Goal: Task Accomplishment & Management: Use online tool/utility

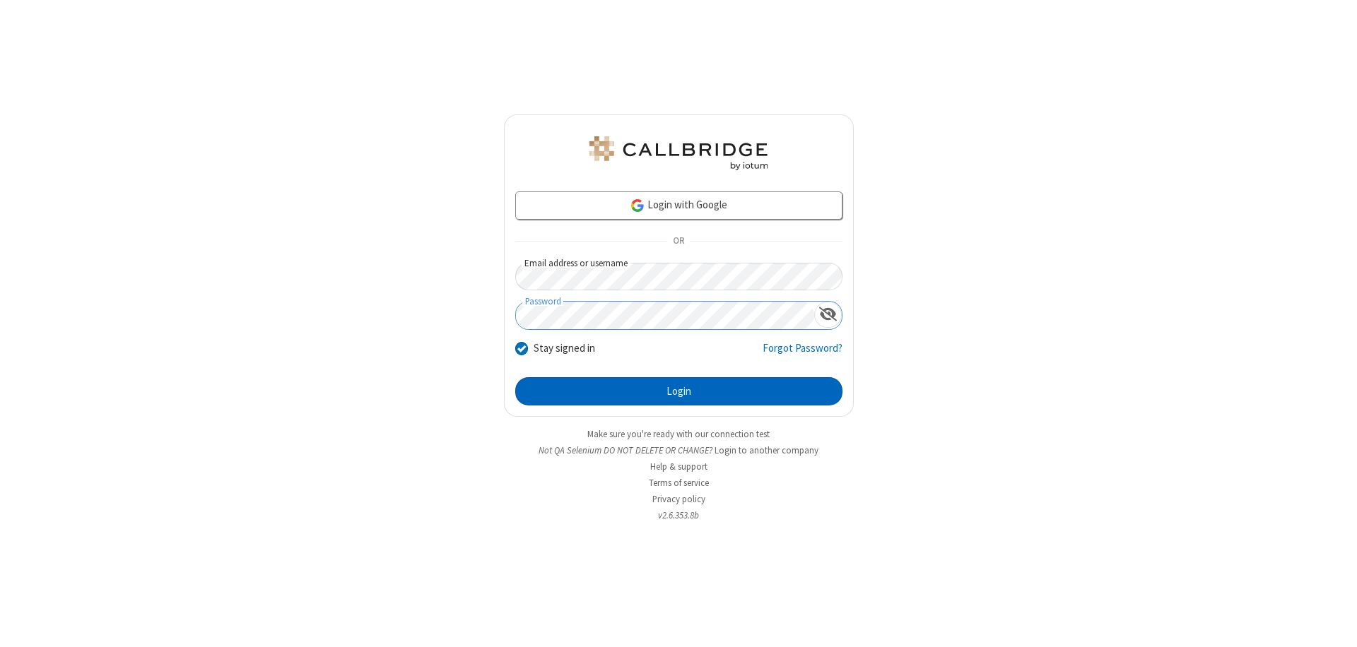
click at [678, 391] on button "Login" at bounding box center [678, 391] width 327 height 28
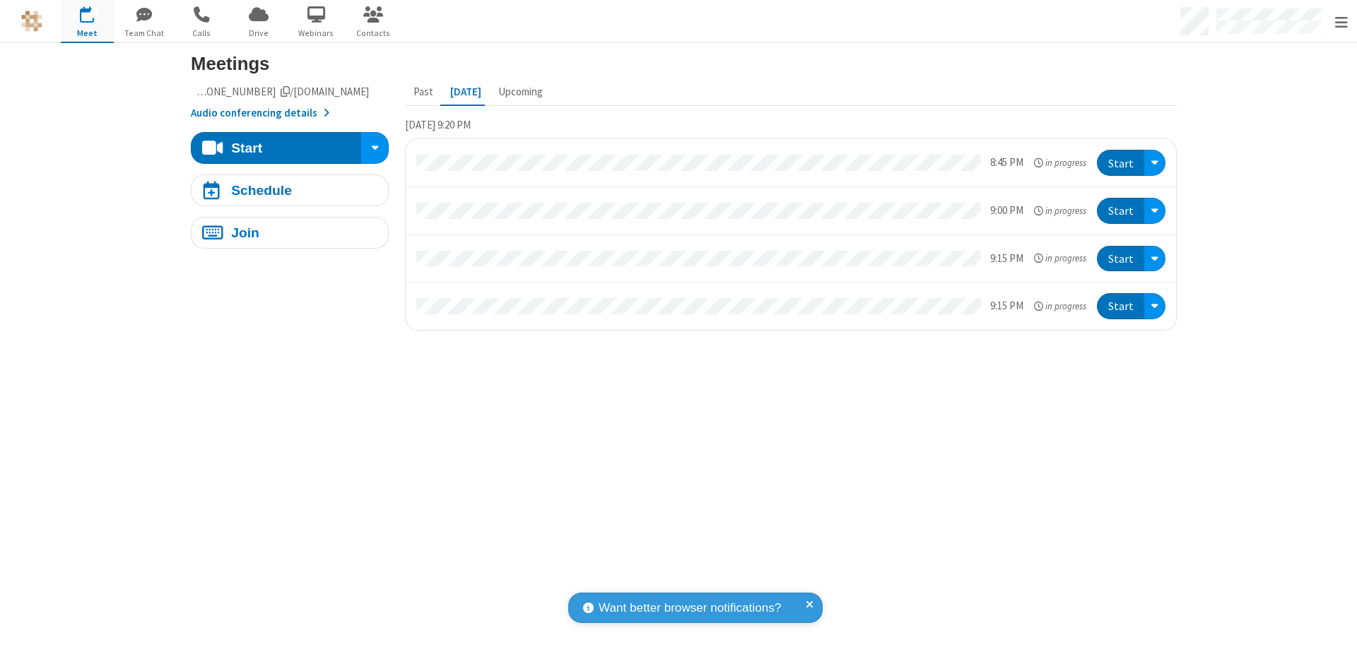
click at [1341, 22] on span "Open menu" at bounding box center [1341, 23] width 13 height 14
click at [87, 21] on span "button" at bounding box center [87, 15] width 53 height 24
click at [284, 190] on div "Schedule" at bounding box center [261, 190] width 61 height 13
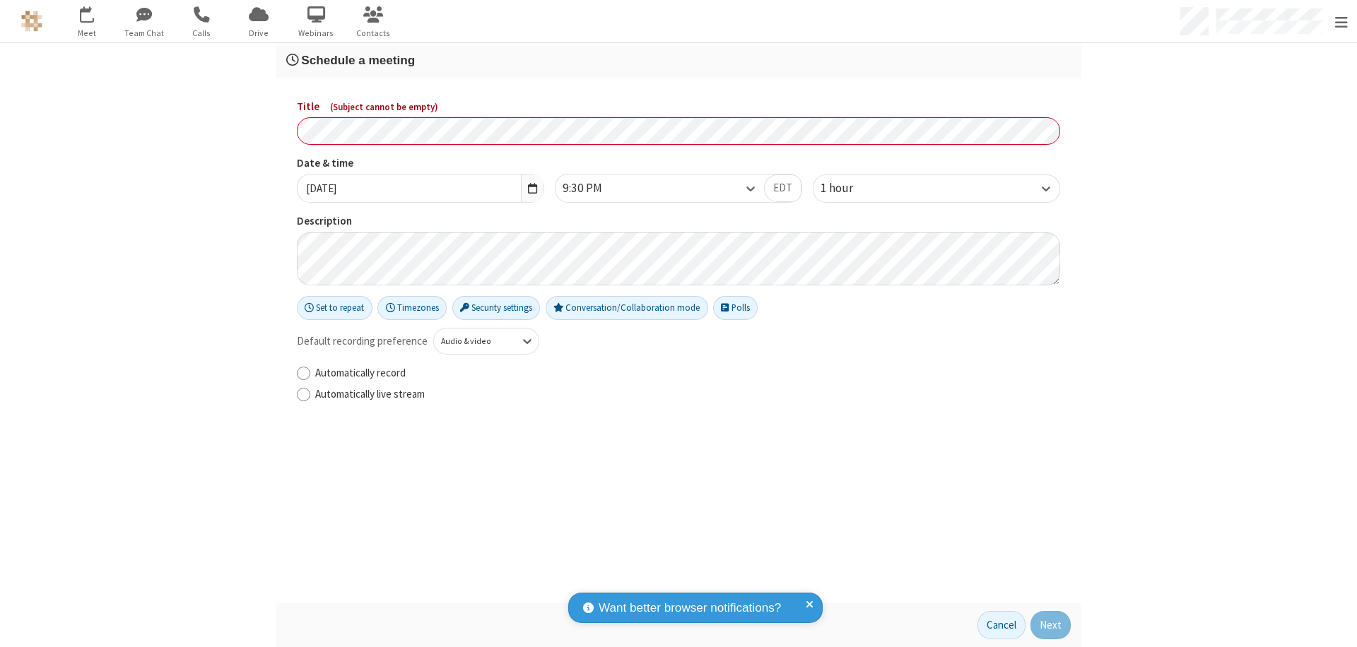
click at [673, 60] on h3 "Schedule a meeting" at bounding box center [678, 60] width 784 height 13
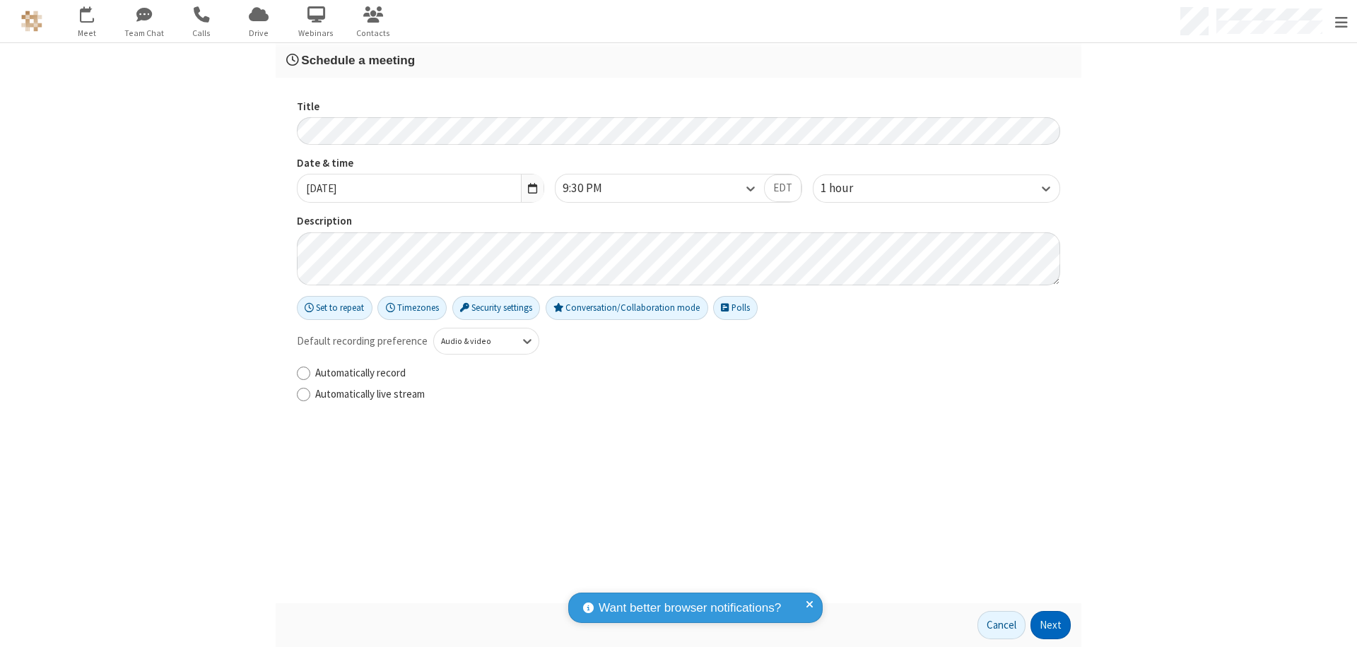
click at [1046, 625] on button "Next" at bounding box center [1050, 625] width 40 height 28
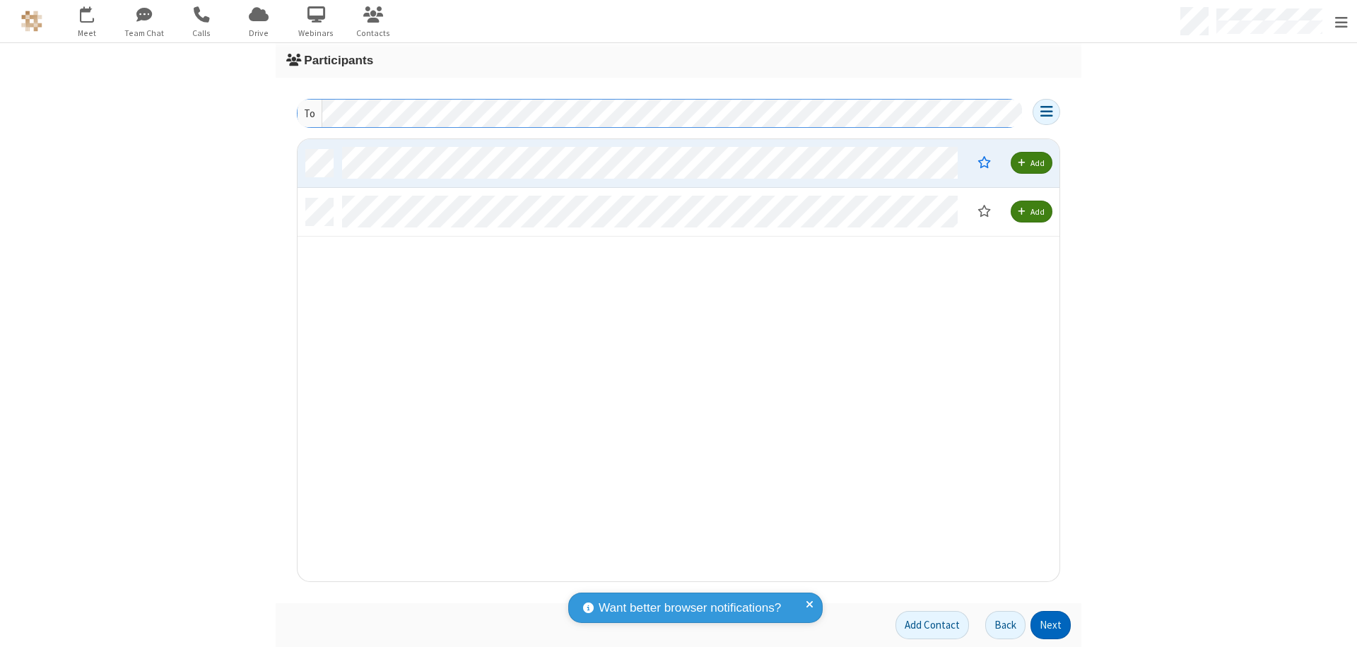
click at [1046, 625] on button "Next" at bounding box center [1050, 625] width 40 height 28
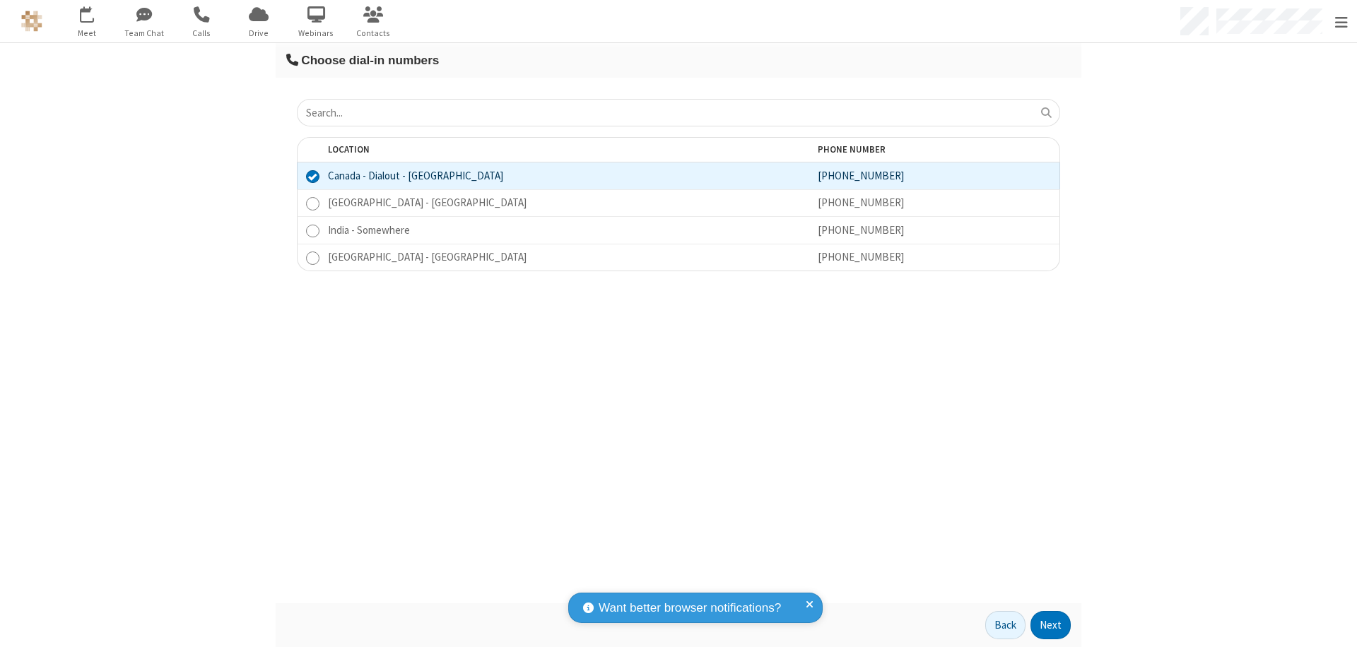
click at [1046, 625] on button "Next" at bounding box center [1050, 625] width 40 height 28
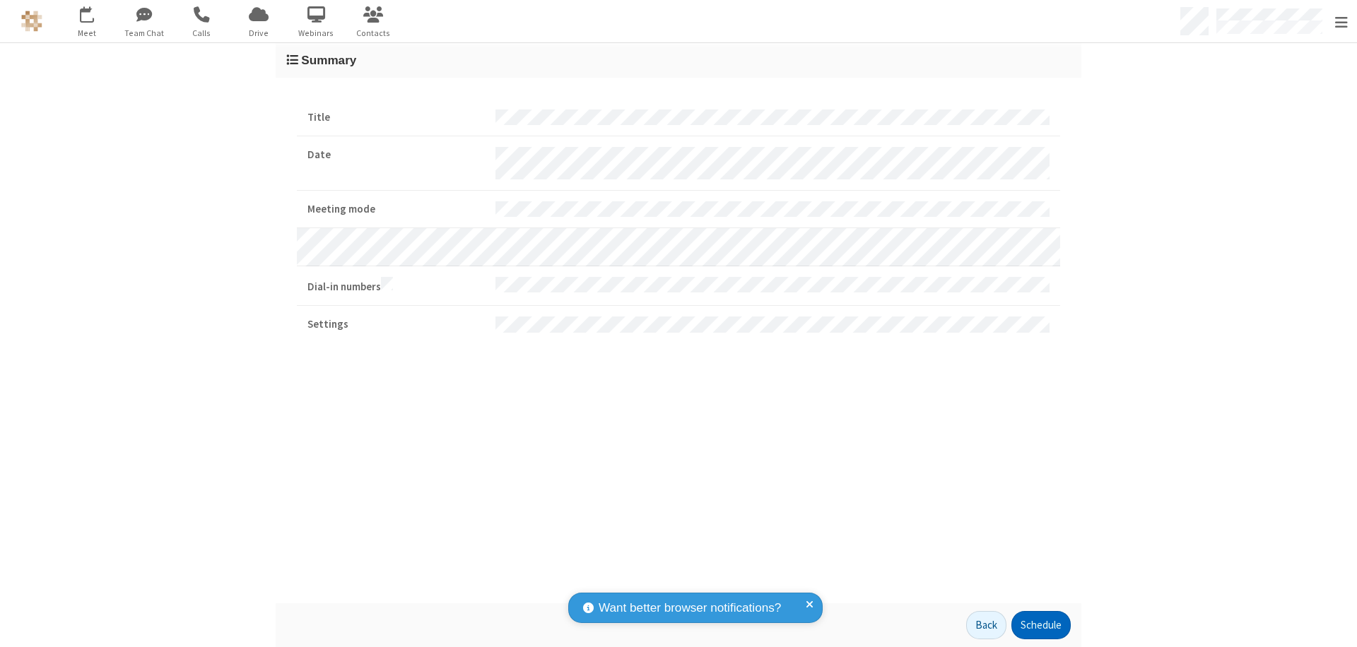
click at [1035, 625] on button "Schedule" at bounding box center [1040, 625] width 59 height 28
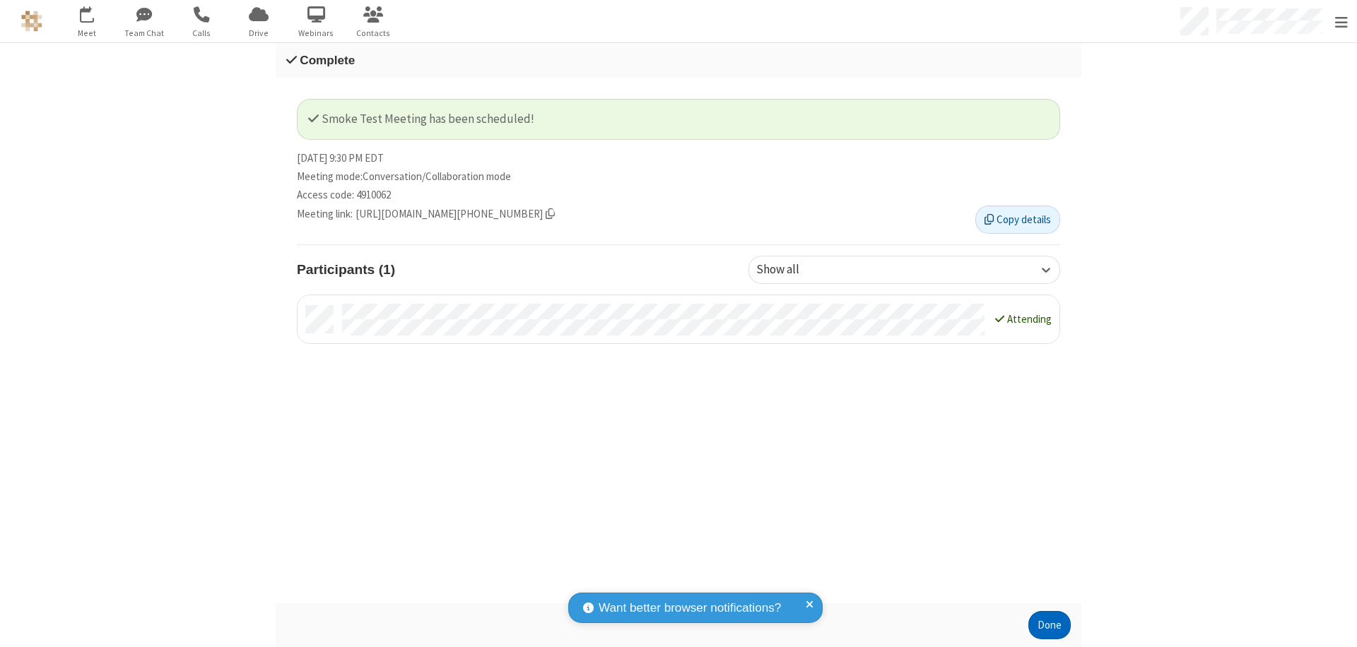
click at [1044, 625] on button "Done" at bounding box center [1049, 625] width 42 height 28
